Goal: Find specific page/section: Find specific page/section

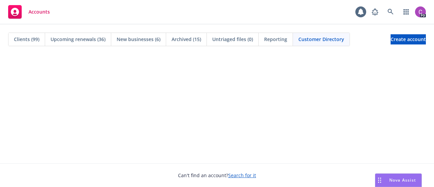
click at [38, 11] on span "Accounts" at bounding box center [38, 11] width 21 height 5
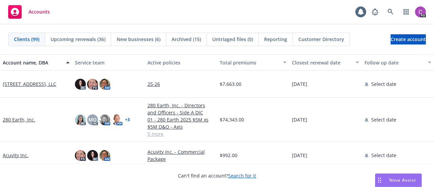
drag, startPoint x: 250, startPoint y: 137, endPoint x: 272, endPoint y: 120, distance: 26.8
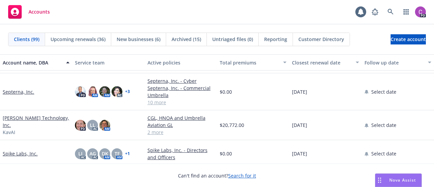
scroll to position [2264, 0]
click at [8, 122] on link "[PERSON_NAME] Technology, Inc." at bounding box center [36, 122] width 67 height 14
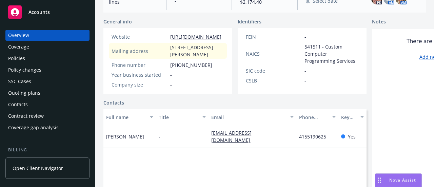
scroll to position [104, 0]
click at [22, 58] on div "Policies" at bounding box center [16, 58] width 17 height 11
